Goal: Task Accomplishment & Management: Manage account settings

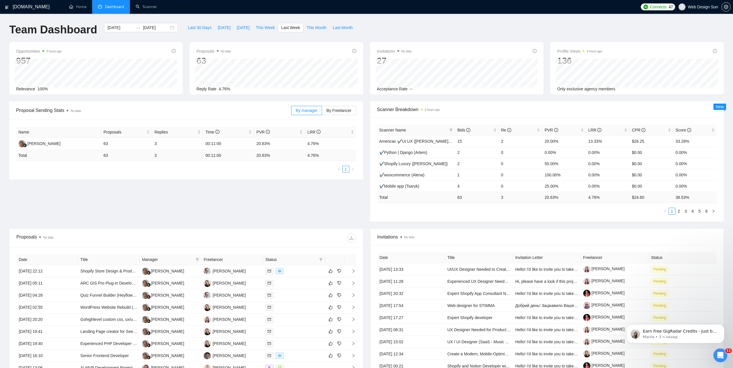
scroll to position [1, 0]
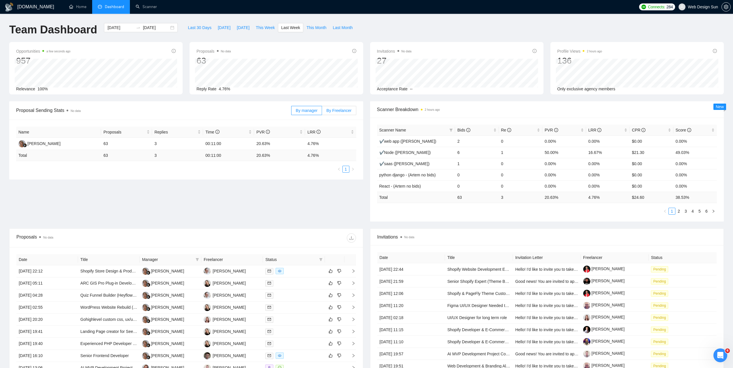
click at [336, 111] on span "By Freelancer" at bounding box center [338, 110] width 25 height 5
click at [322, 112] on input "By Freelancer" at bounding box center [322, 112] width 0 height 0
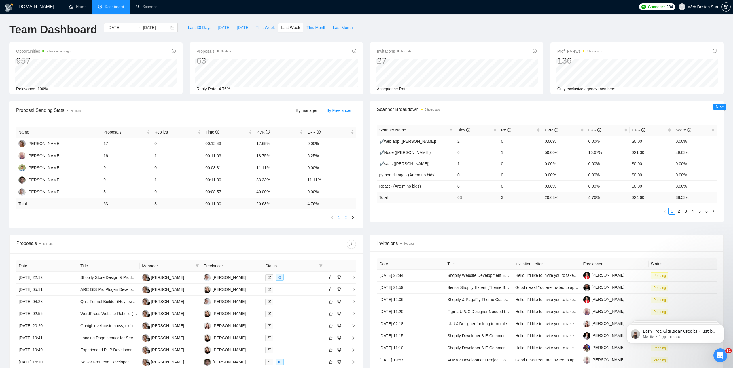
click at [346, 218] on link "2" at bounding box center [346, 218] width 6 height 6
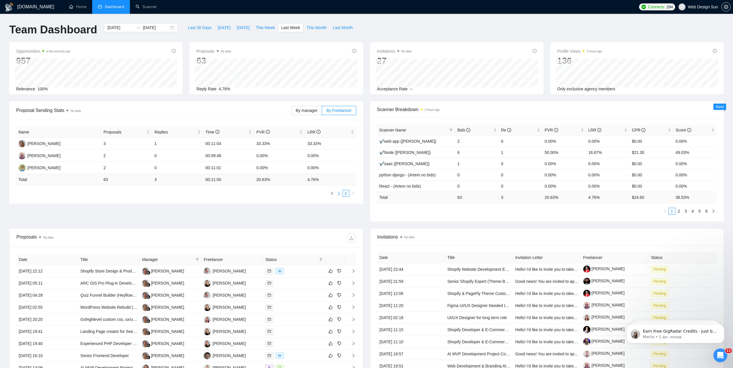
click at [339, 196] on link "1" at bounding box center [339, 193] width 6 height 6
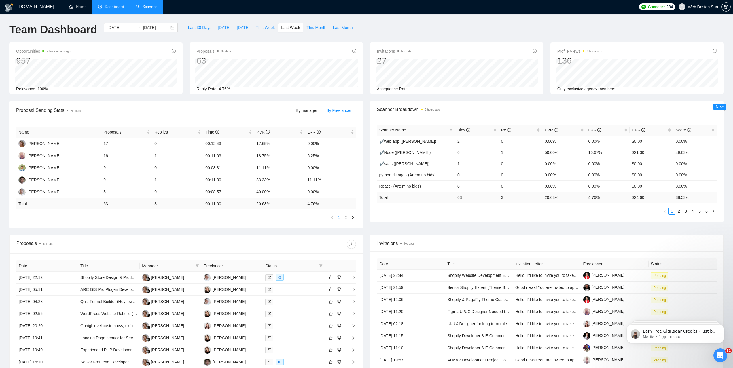
click at [142, 8] on link "Scanner" at bounding box center [146, 6] width 21 height 5
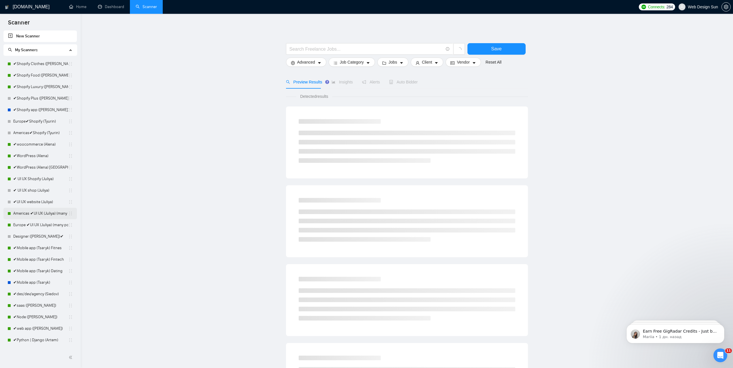
click at [44, 216] on link "Americas ✔UI UX (Juliya) (many posts)" at bounding box center [40, 214] width 55 height 12
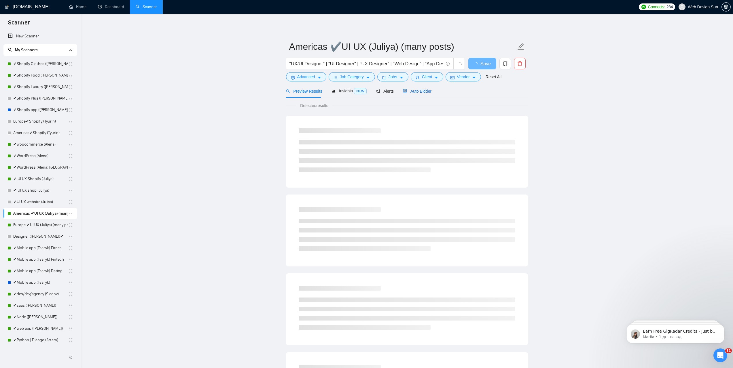
click at [412, 93] on span "Auto Bidder" at bounding box center [417, 91] width 29 height 5
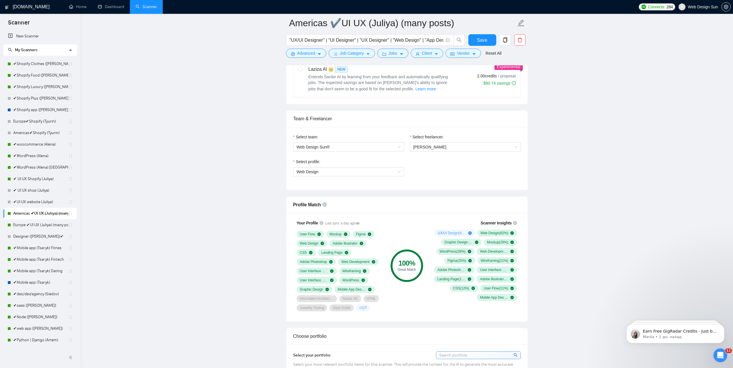
scroll to position [403, 0]
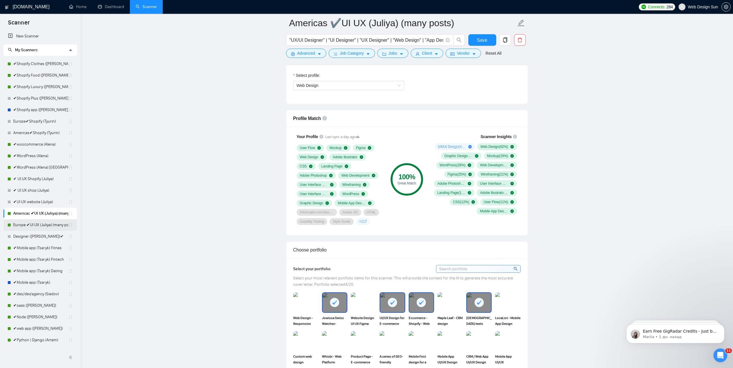
click at [45, 227] on link "Europe ✔UI UX (Juliya) (many posts)" at bounding box center [40, 225] width 55 height 12
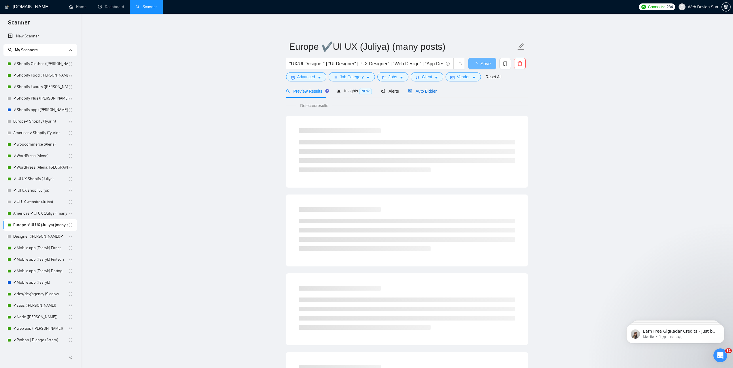
click at [423, 90] on span "Auto Bidder" at bounding box center [422, 91] width 29 height 5
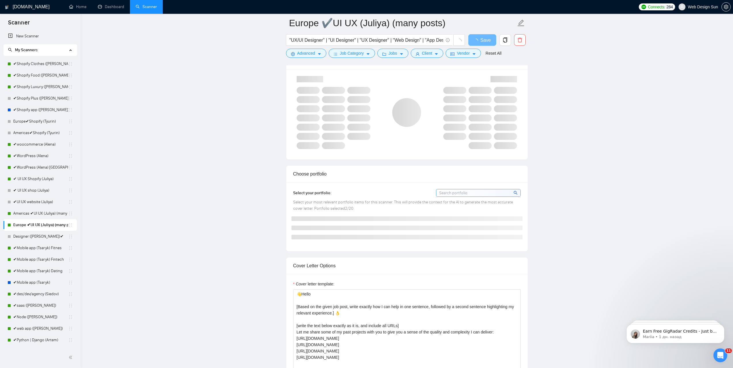
scroll to position [374, 0]
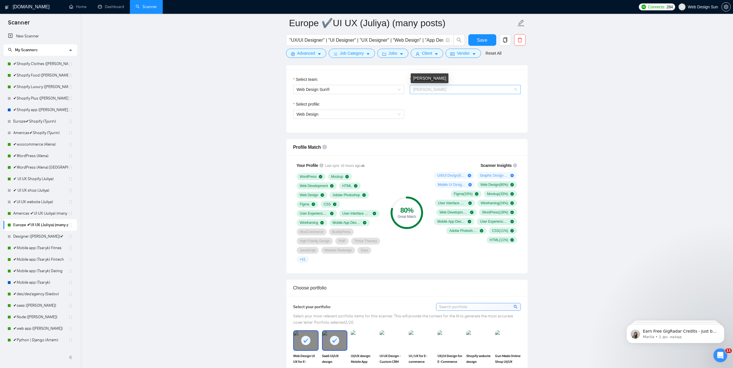
click at [438, 90] on span "[PERSON_NAME]" at bounding box center [429, 89] width 33 height 5
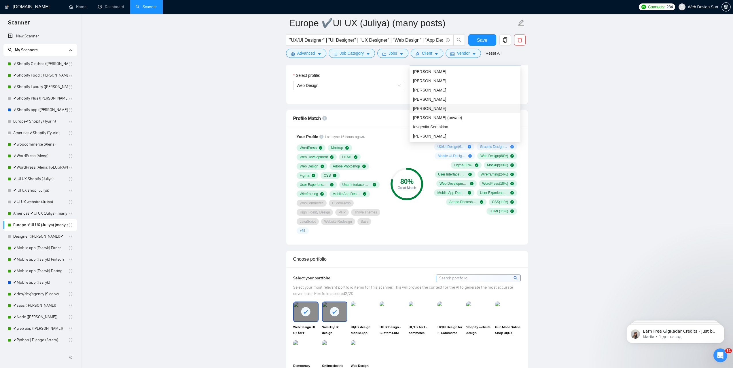
scroll to position [155, 0]
click at [465, 121] on div "[PERSON_NAME]" at bounding box center [465, 119] width 104 height 6
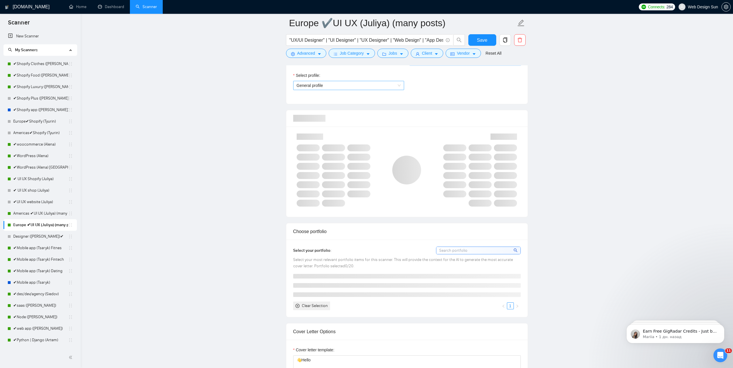
click at [355, 88] on span "General profile" at bounding box center [349, 85] width 104 height 9
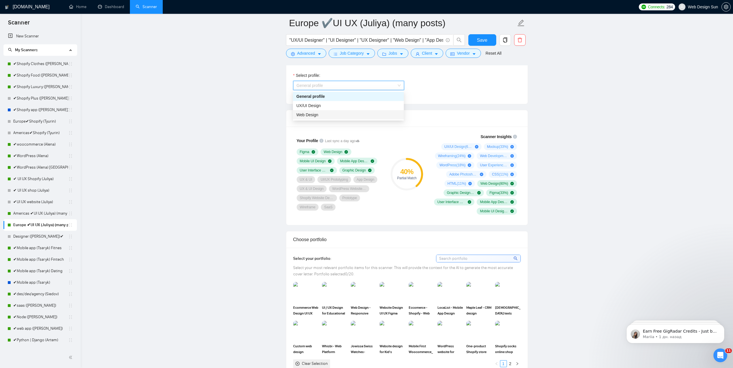
click at [354, 113] on div "Web Design" at bounding box center [348, 115] width 104 height 6
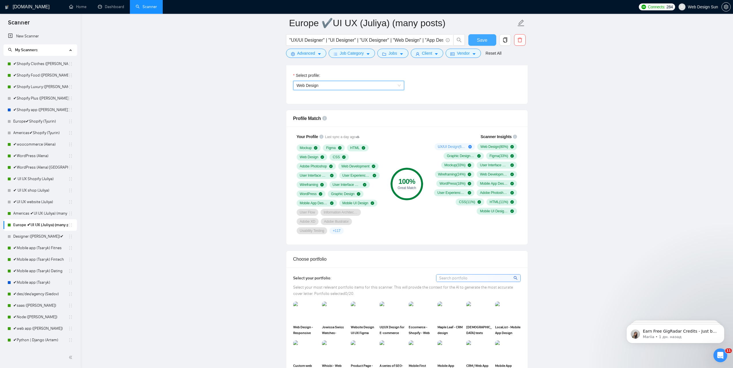
click at [483, 39] on span "Save" at bounding box center [482, 40] width 10 height 7
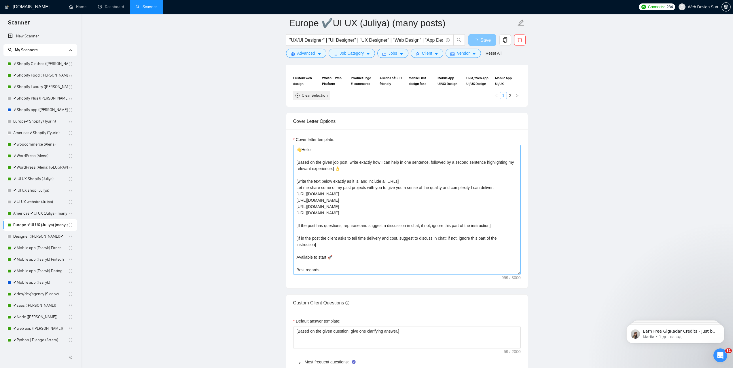
scroll to position [19, 0]
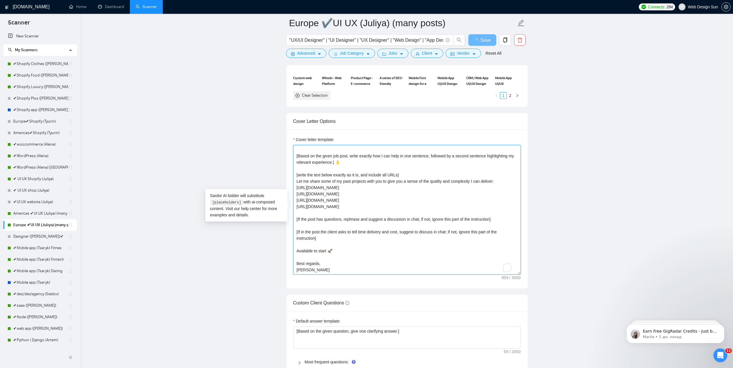
drag, startPoint x: 303, startPoint y: 259, endPoint x: 295, endPoint y: 259, distance: 8.1
click at [295, 259] on textarea "👋Hello [Based on the given job post, write exactly how I can help in one senten…" at bounding box center [406, 210] width 227 height 130
type textarea "👋Hello [Based on the given job post, write exactly how I can help in one senten…"
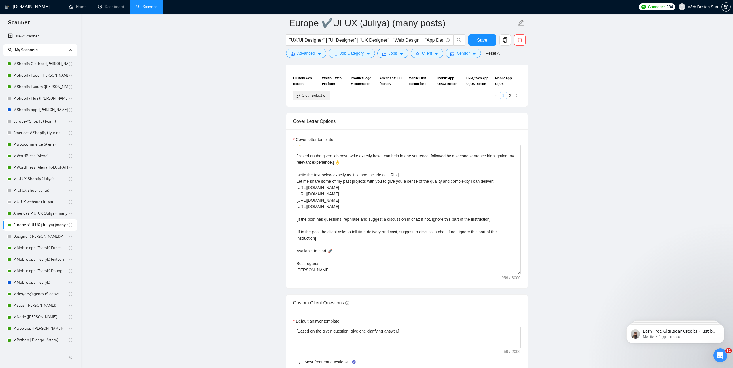
scroll to position [749, 0]
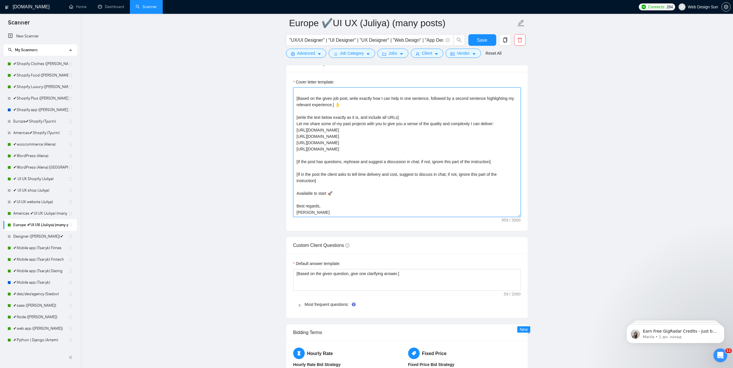
drag, startPoint x: 323, startPoint y: 203, endPoint x: 320, endPoint y: 203, distance: 3.8
click at [322, 203] on textarea "👋Hello [Based on the given job post, write exactly how I can help in one senten…" at bounding box center [406, 153] width 227 height 130
click at [315, 202] on textarea "👋Hello [Based on the given job post, write exactly how I can help in one senten…" at bounding box center [406, 153] width 227 height 130
type textarea "👋Hello [Based on the given job post, write exactly how I can help in one senten…"
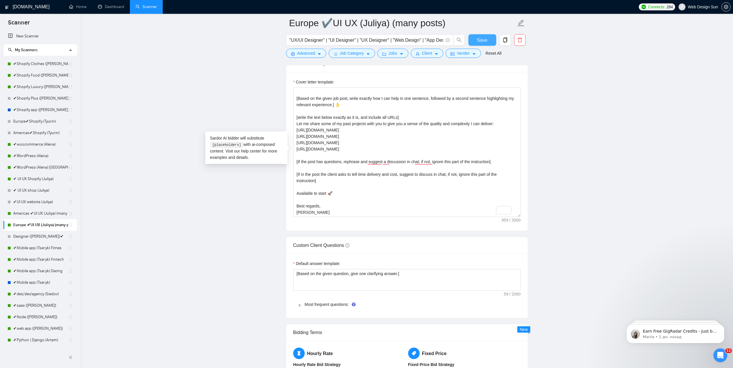
click at [487, 39] on span "Save" at bounding box center [482, 40] width 10 height 7
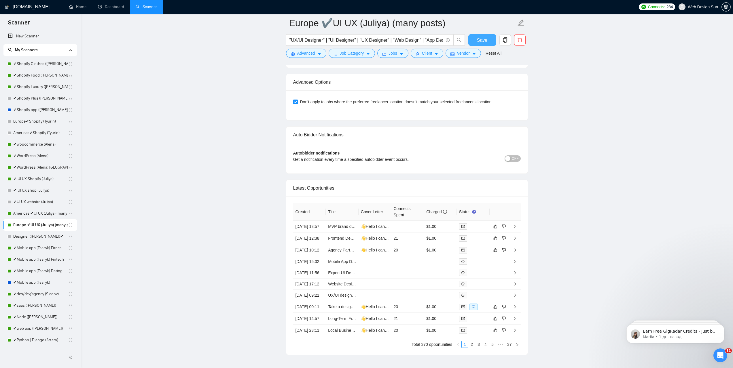
scroll to position [1469, 0]
